Goal: Task Accomplishment & Management: Manage account settings

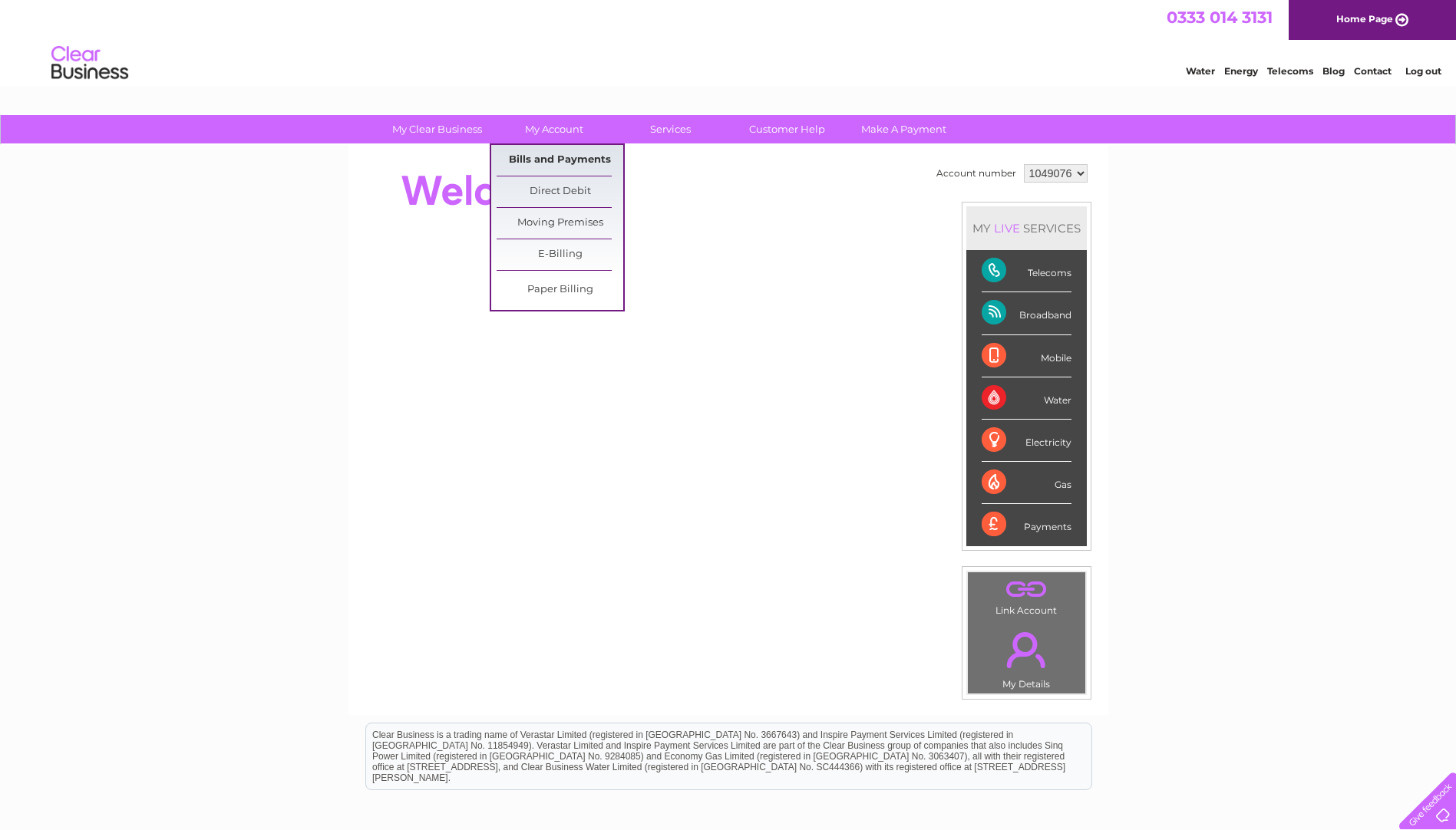
click at [548, 157] on link "Bills and Payments" at bounding box center [560, 160] width 127 height 31
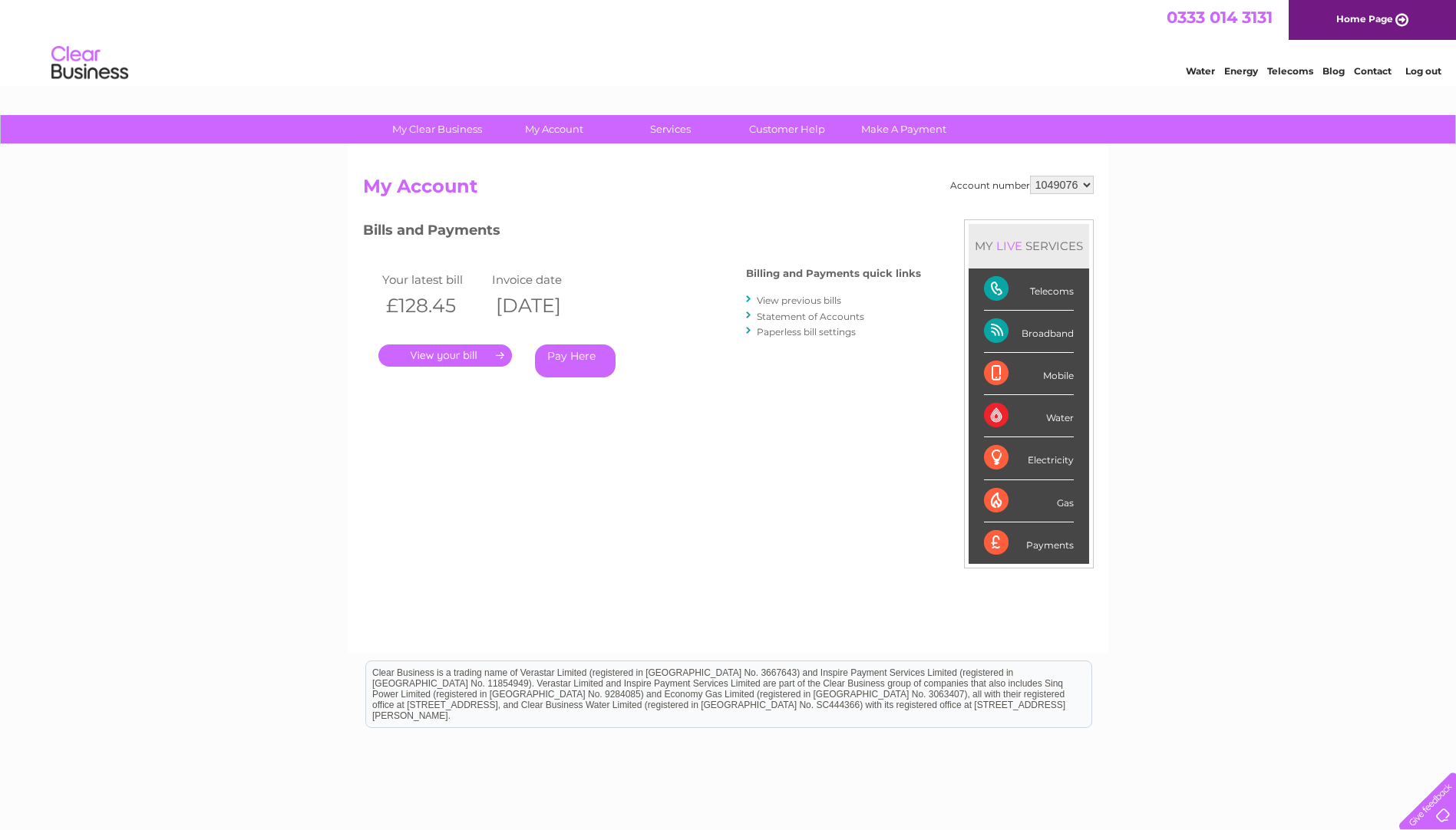
click at [467, 358] on link "." at bounding box center [445, 355] width 134 height 22
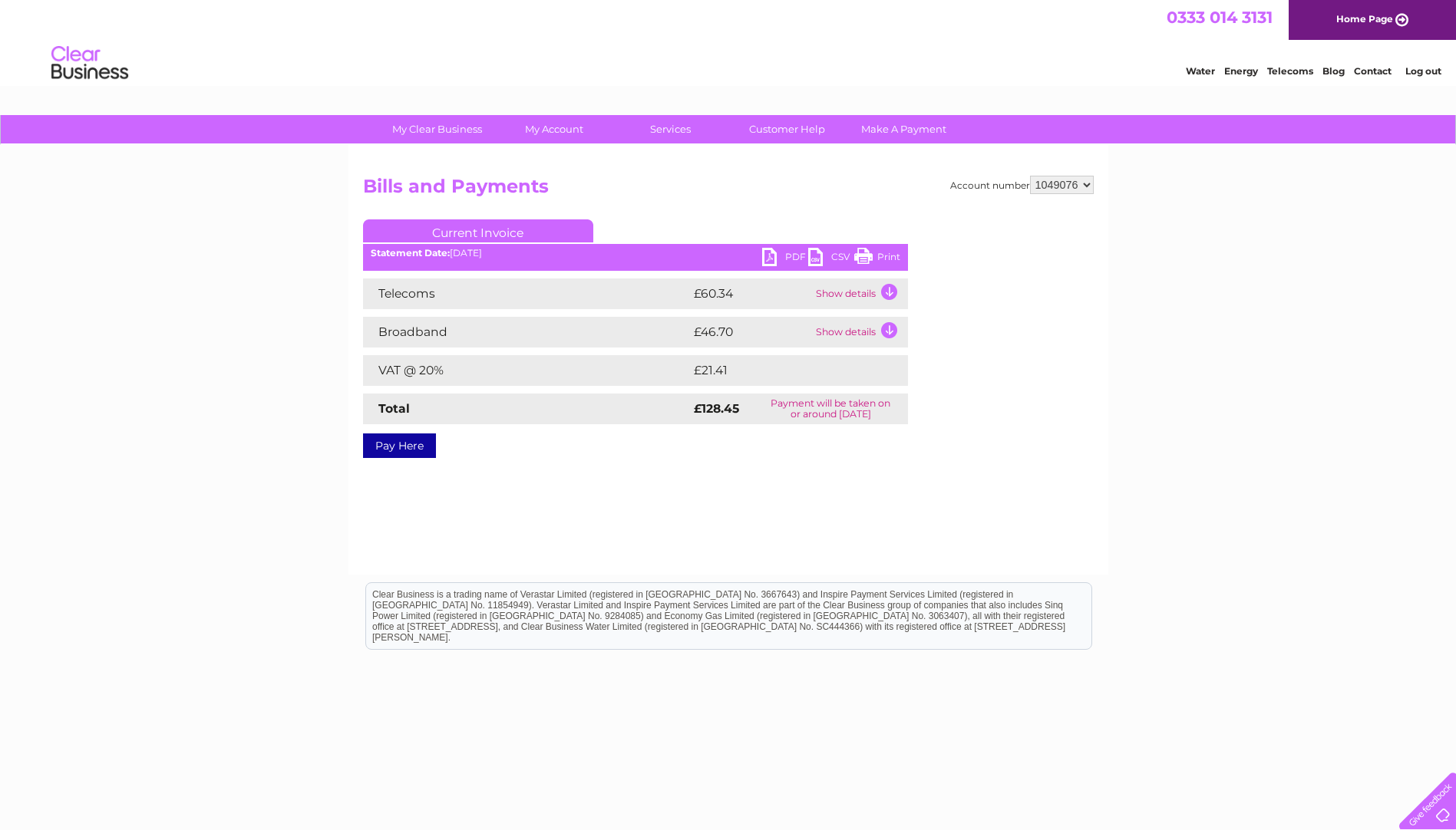
click at [778, 261] on link "PDF" at bounding box center [785, 259] width 46 height 22
